Goal: Check status

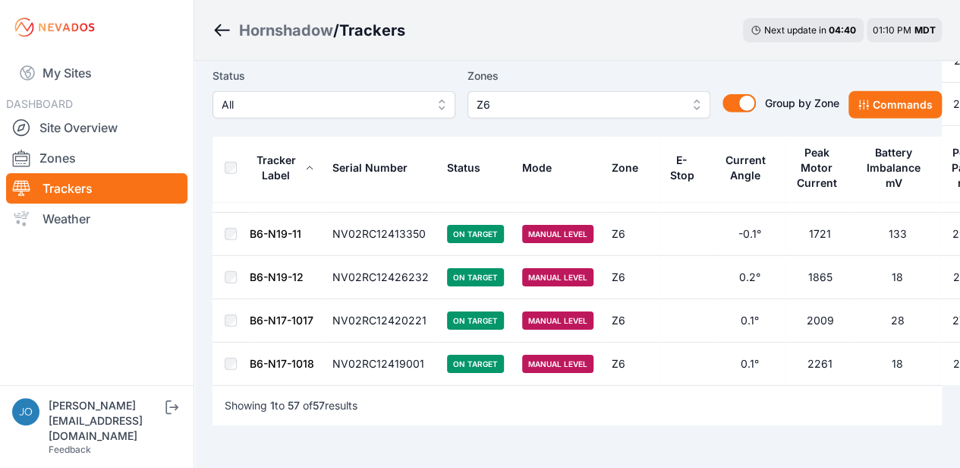
scroll to position [2389, 0]
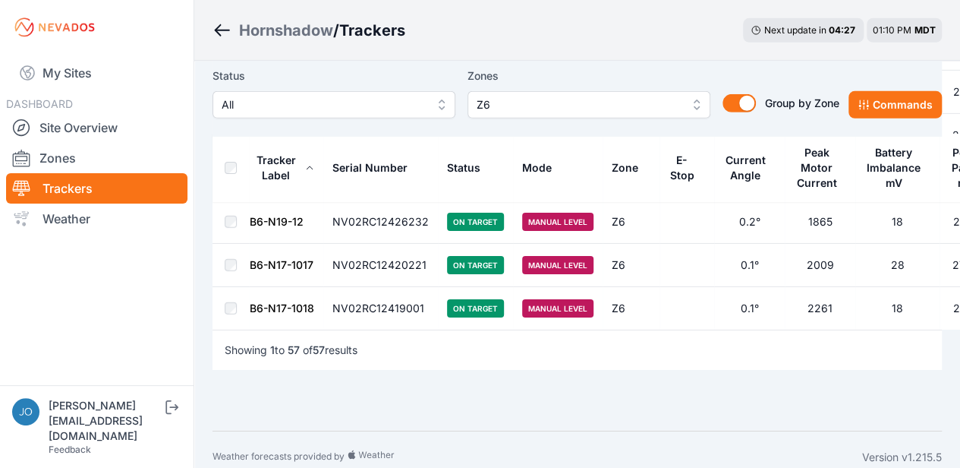
click at [769, 28] on span "Next update in" at bounding box center [796, 29] width 62 height 11
click at [832, 25] on div "04 : 26" at bounding box center [842, 30] width 27 height 12
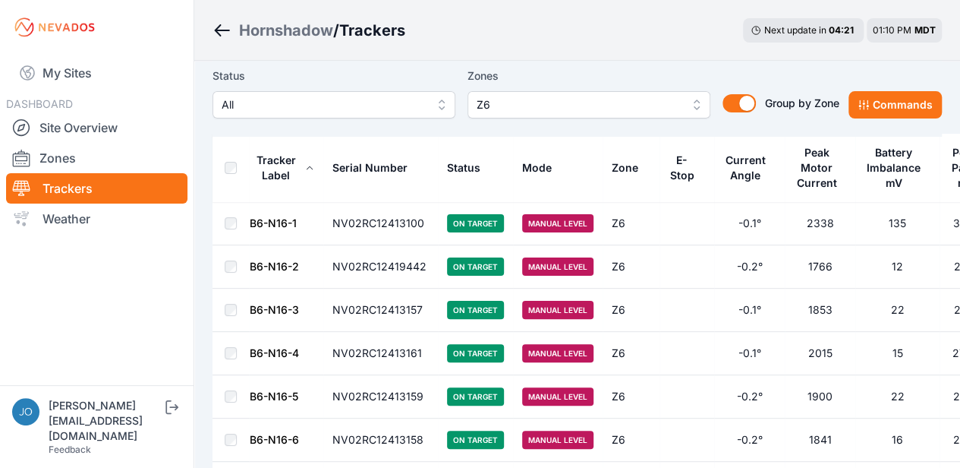
scroll to position [0, 0]
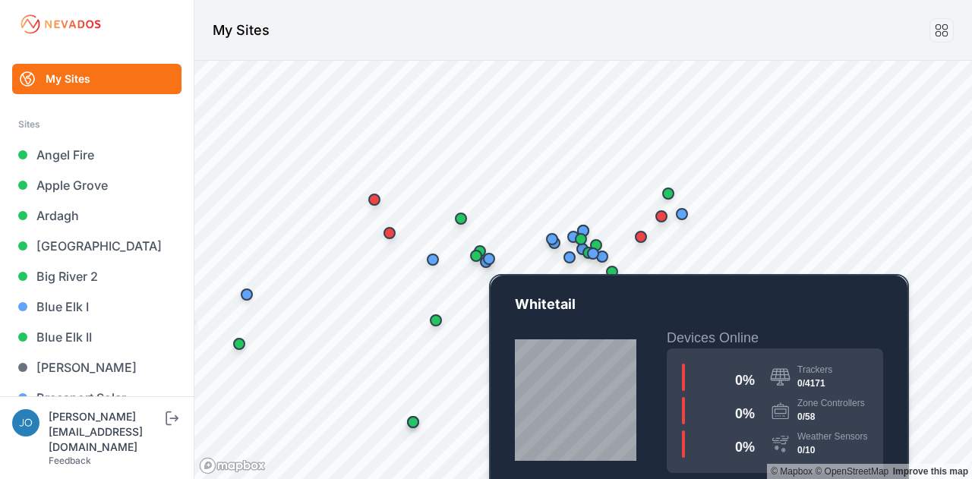
click at [487, 266] on div "Map marker" at bounding box center [489, 259] width 30 height 30
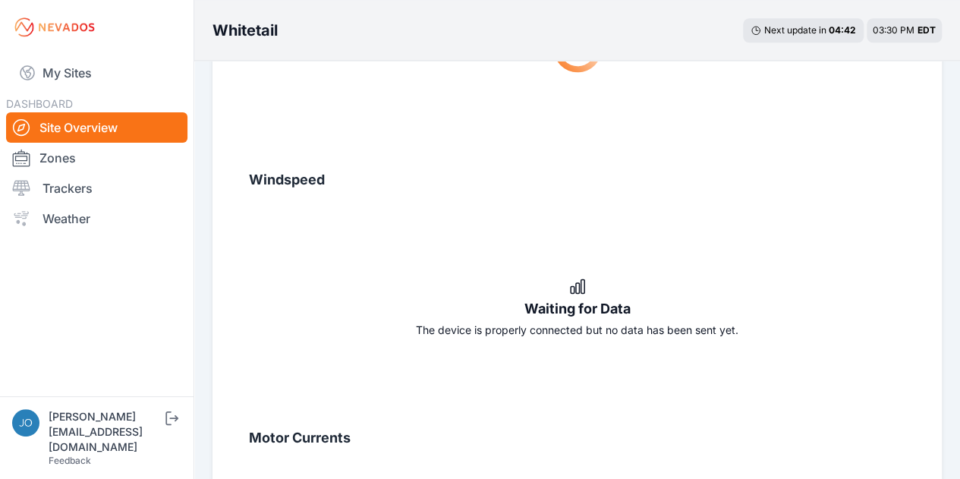
scroll to position [904, 0]
